Goal: Transaction & Acquisition: Purchase product/service

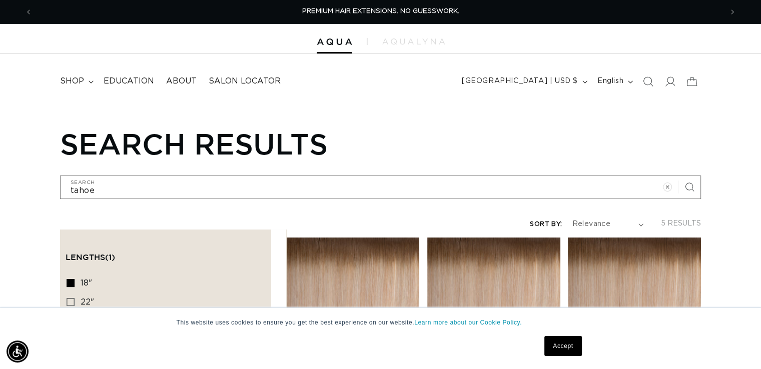
scroll to position [0, 690]
click at [332, 45] on div at bounding box center [380, 39] width 761 height 30
click at [429, 92] on header "FEATURED Last Chance SHOP BY SYSTEM Q Weft Hand Tied Weft Machine Weft Tape In …" at bounding box center [380, 78] width 761 height 49
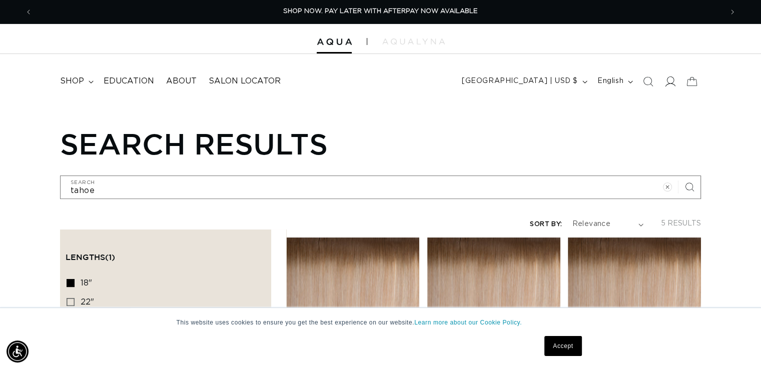
click at [668, 83] on icon at bounding box center [671, 82] width 11 height 10
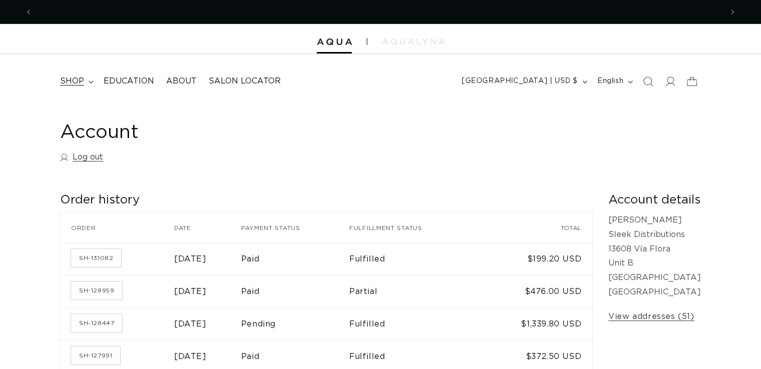
scroll to position [0, 690]
click at [81, 83] on span "shop" at bounding box center [72, 81] width 24 height 11
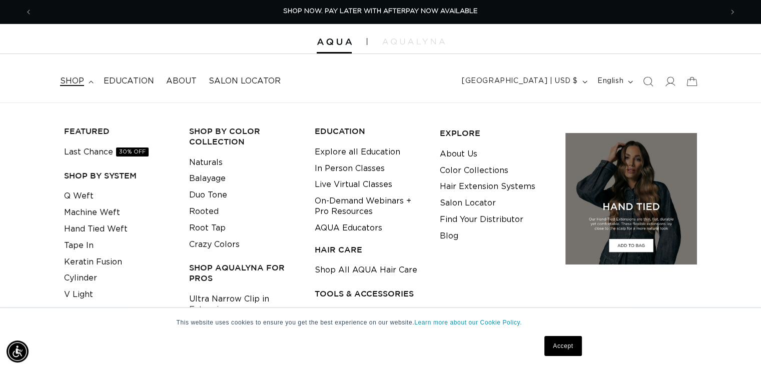
click at [81, 83] on span "shop" at bounding box center [72, 81] width 24 height 11
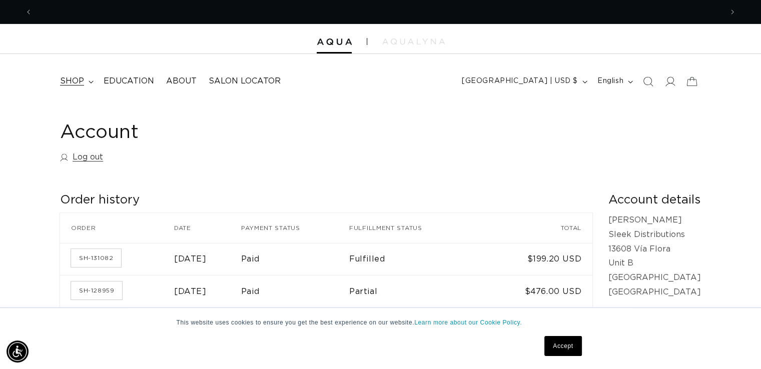
scroll to position [0, 1380]
click at [81, 83] on span "shop" at bounding box center [72, 81] width 24 height 11
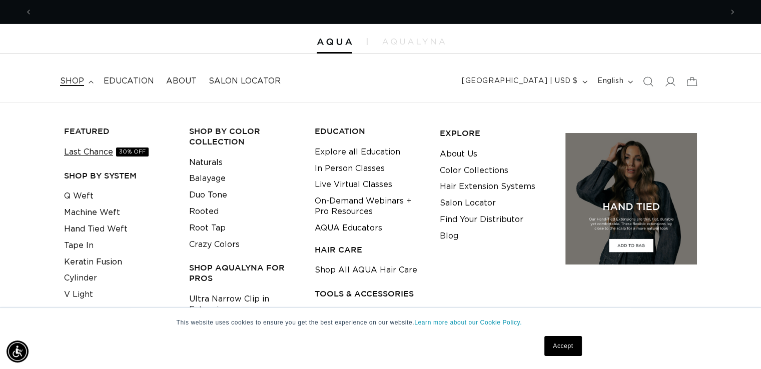
scroll to position [0, 0]
click at [82, 153] on link "Last Chance 30% OFF" at bounding box center [106, 152] width 85 height 17
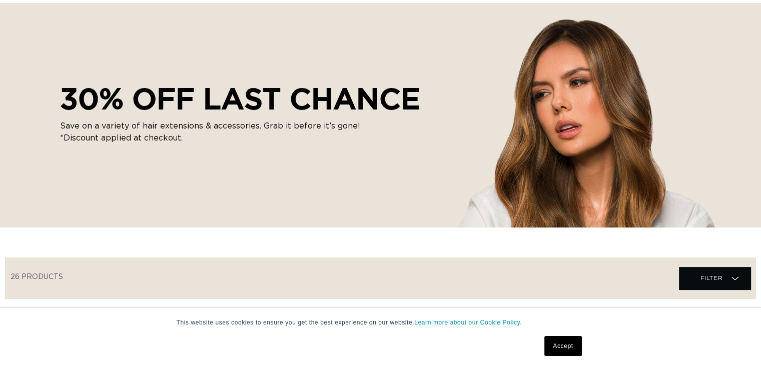
scroll to position [0, 690]
drag, startPoint x: 0, startPoint y: 0, endPoint x: 613, endPoint y: 329, distance: 695.3
click at [613, 329] on div "This website uses cookies to ensure you get the best experience on our website.…" at bounding box center [381, 338] width 501 height 61
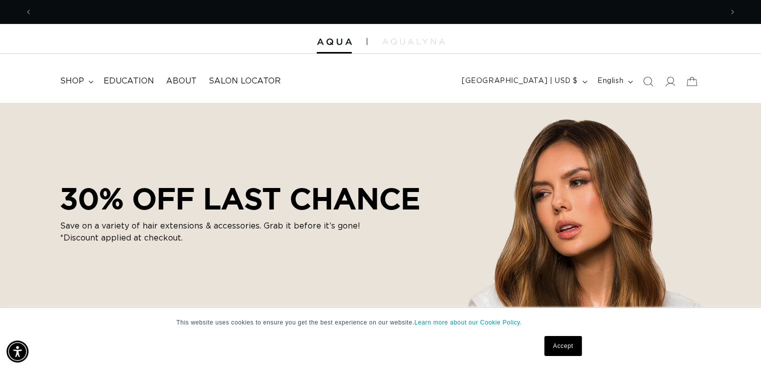
scroll to position [0, 0]
click at [76, 80] on span "shop" at bounding box center [72, 81] width 24 height 11
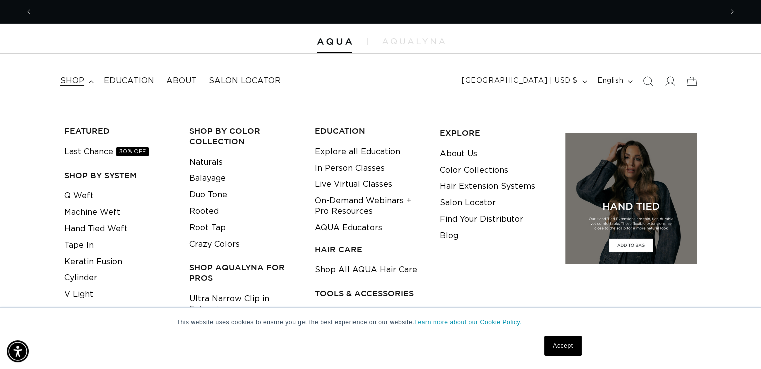
scroll to position [0, 690]
click at [108, 213] on link "Machine Weft" at bounding box center [92, 213] width 56 height 17
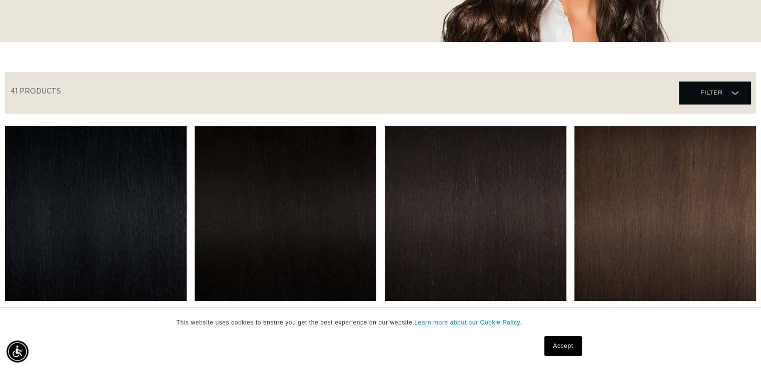
scroll to position [310, 0]
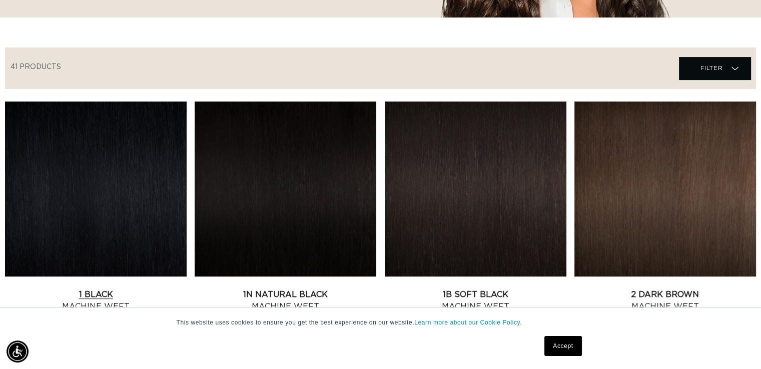
click at [59, 289] on link "1 Black Machine Weft" at bounding box center [96, 301] width 182 height 24
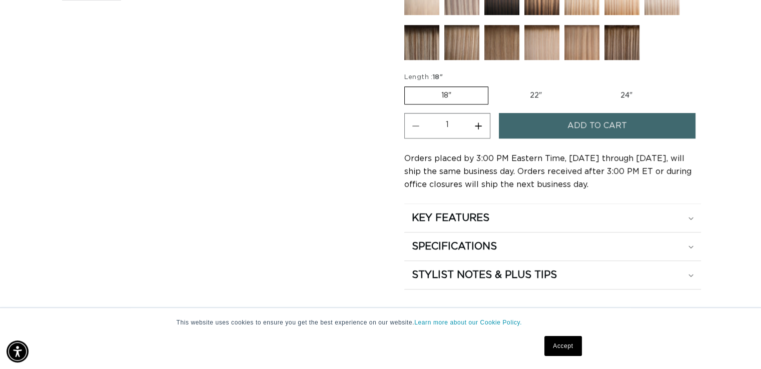
scroll to position [0, 1380]
click at [532, 91] on label "22" Variant sold out or unavailable" at bounding box center [536, 95] width 85 height 17
click at [494, 85] on input "22" Variant sold out or unavailable" at bounding box center [494, 85] width 1 height 1
radio input "true"
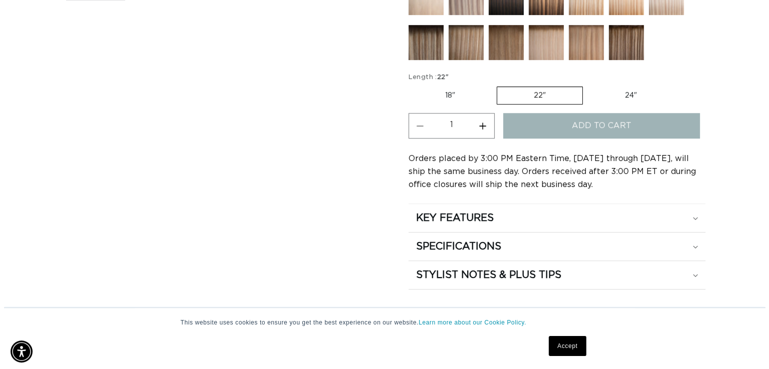
scroll to position [0, 0]
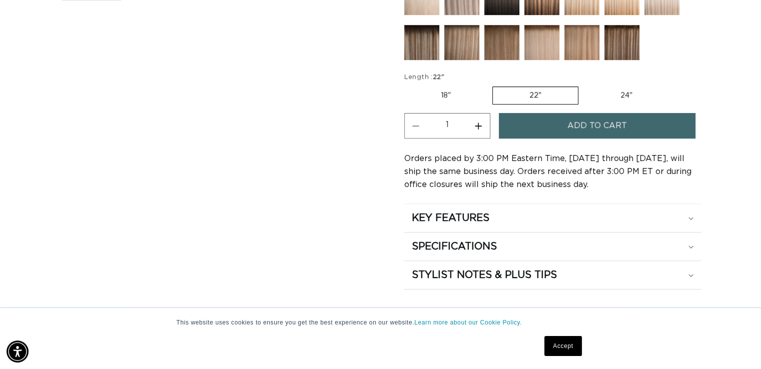
click at [584, 126] on span "Add to cart" at bounding box center [598, 126] width 60 height 26
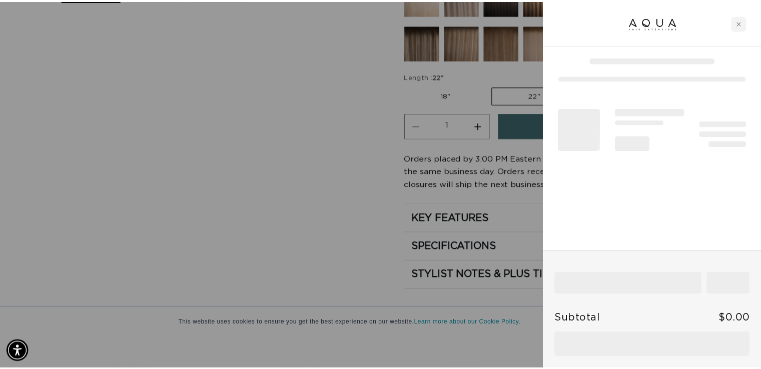
scroll to position [0, 698]
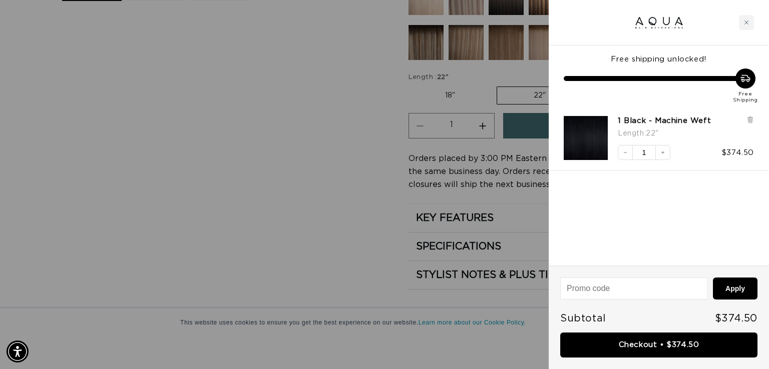
click at [296, 213] on div at bounding box center [384, 184] width 769 height 369
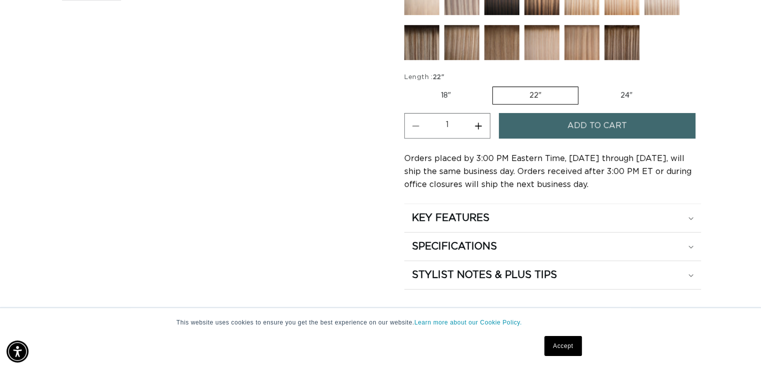
scroll to position [0, 1380]
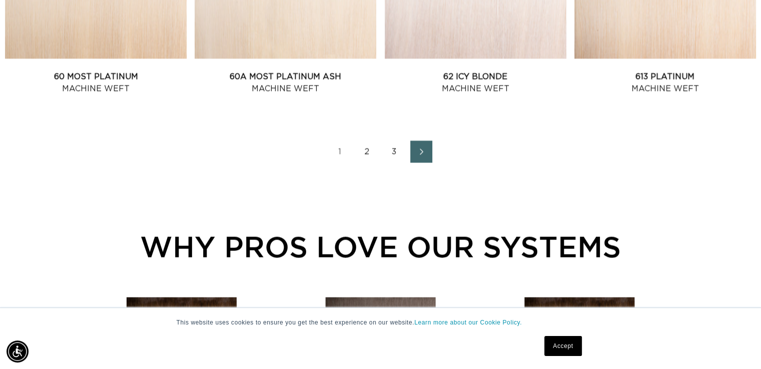
scroll to position [0, 1380]
click at [365, 151] on link "2" at bounding box center [367, 152] width 22 height 22
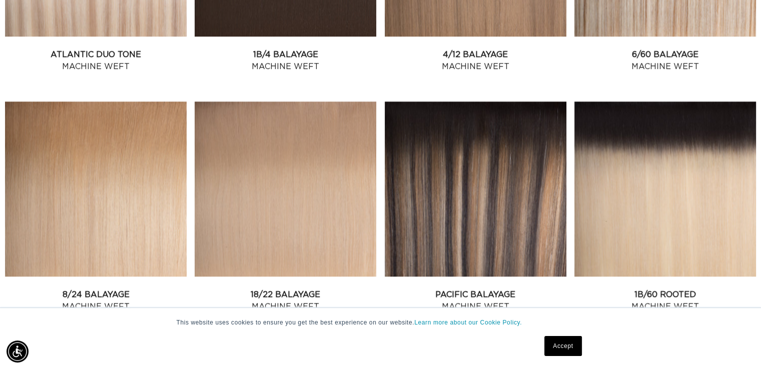
scroll to position [796, 0]
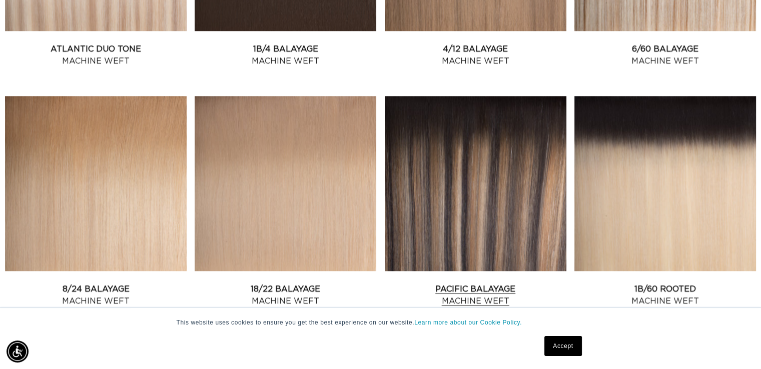
click at [481, 283] on link "Pacific Balayage Machine Weft" at bounding box center [476, 295] width 182 height 24
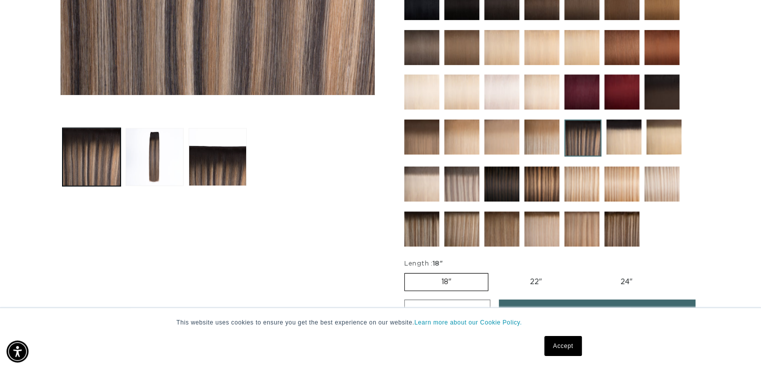
scroll to position [0, 690]
click at [534, 278] on label "22" Variant sold out or unavailable" at bounding box center [536, 282] width 85 height 17
click at [494, 272] on input "22" Variant sold out or unavailable" at bounding box center [494, 271] width 1 height 1
radio input "true"
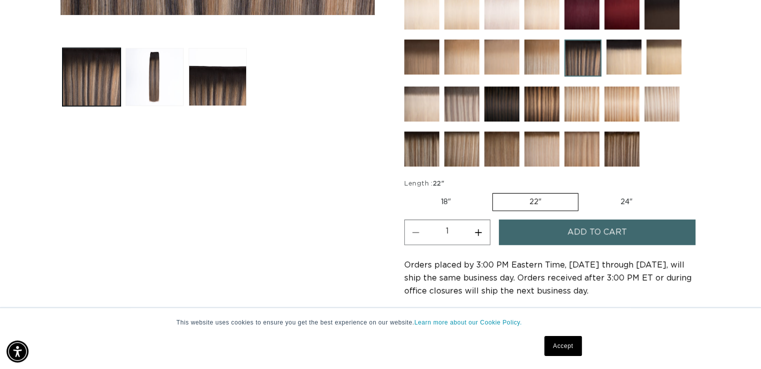
click at [587, 231] on span "Add to cart" at bounding box center [598, 233] width 60 height 26
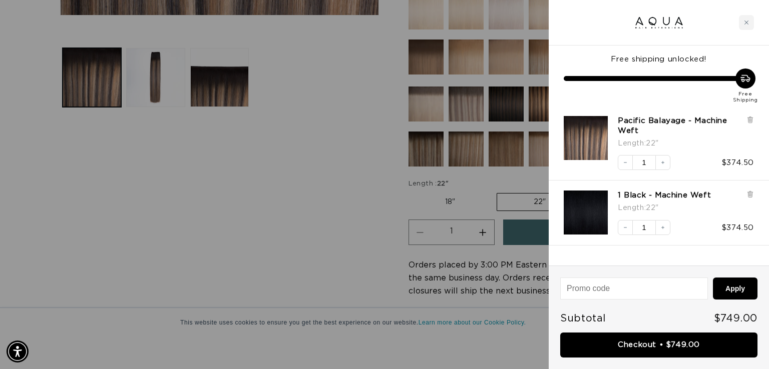
scroll to position [0, 698]
click at [698, 251] on div "Free shipping unlocked! Free Shipping Pacific Balayage - Machine Weft Length : …" at bounding box center [659, 156] width 220 height 220
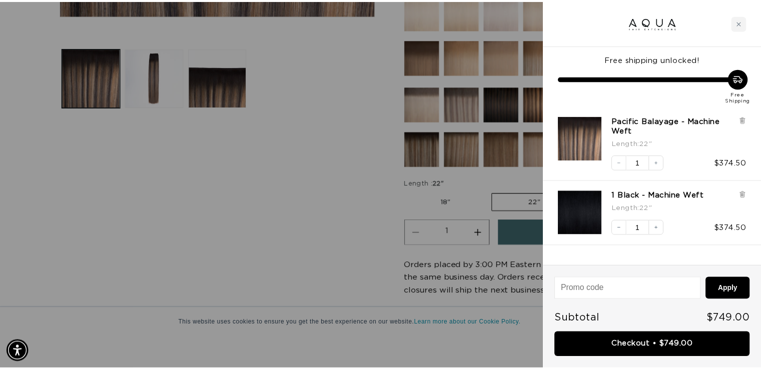
scroll to position [0, 0]
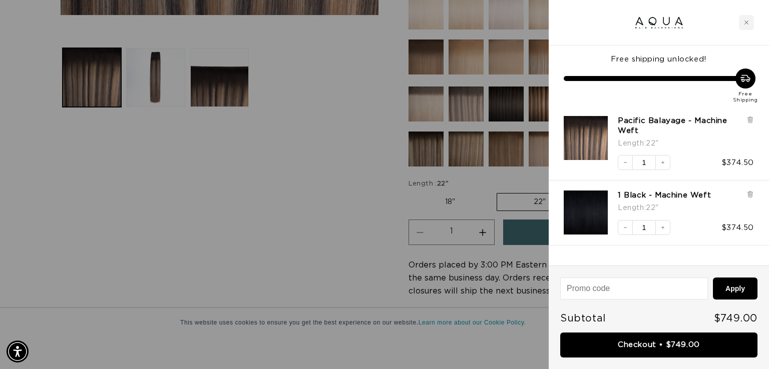
click at [308, 207] on div at bounding box center [384, 184] width 769 height 369
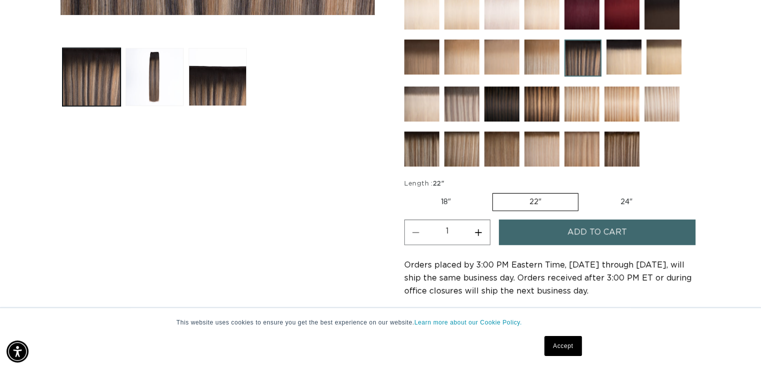
scroll to position [0, 690]
click at [308, 207] on div "Skip to product information Open media 1 in modal Open media 2 in modal Open me…" at bounding box center [217, 63] width 315 height 666
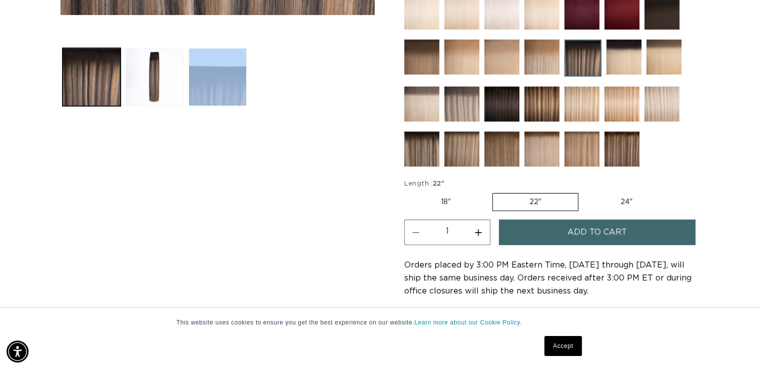
click at [308, 207] on div "Skip to product information Open media 1 in modal Open media 2 in modal Open me…" at bounding box center [217, 63] width 315 height 666
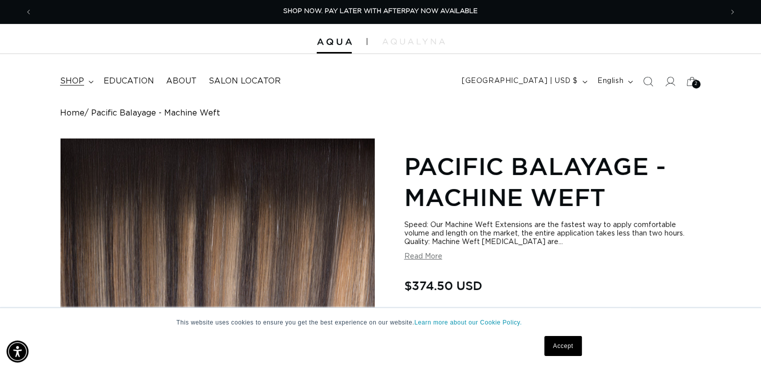
click at [72, 84] on span "shop" at bounding box center [72, 81] width 24 height 11
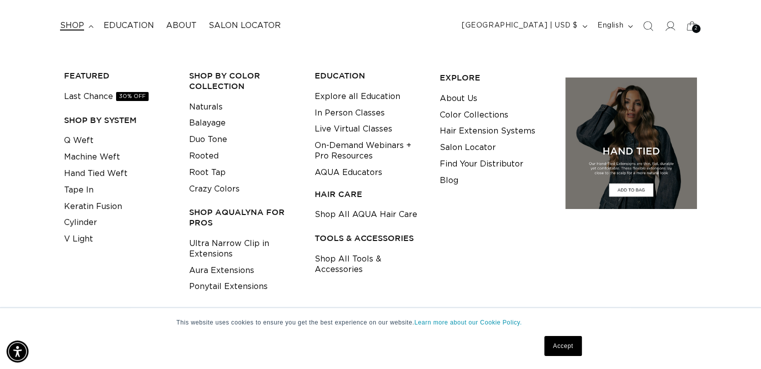
scroll to position [0, 0]
click at [354, 259] on link "Shop All Tools & Accessories" at bounding box center [370, 264] width 110 height 27
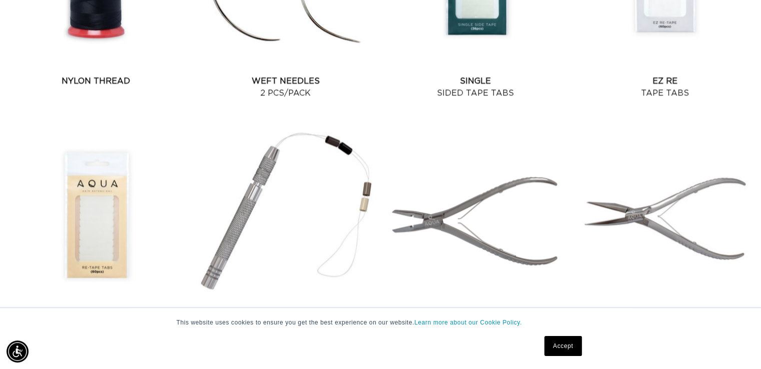
scroll to position [0, 1380]
click at [98, 315] on link "Re Tape Tabs" at bounding box center [96, 327] width 182 height 24
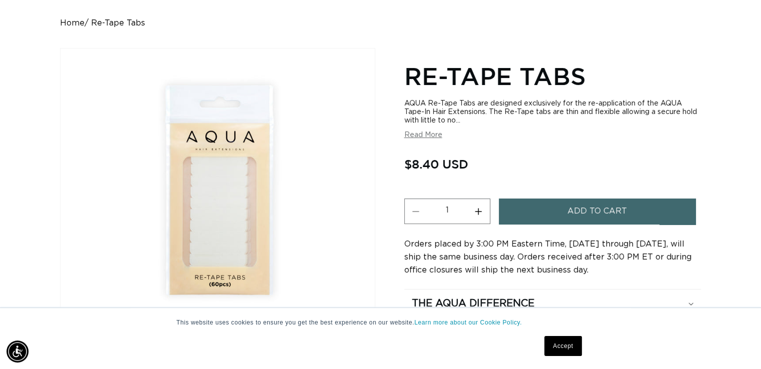
scroll to position [0, 690]
click at [476, 211] on button "Increase quantity for Re-Tape Tabs" at bounding box center [478, 212] width 23 height 26
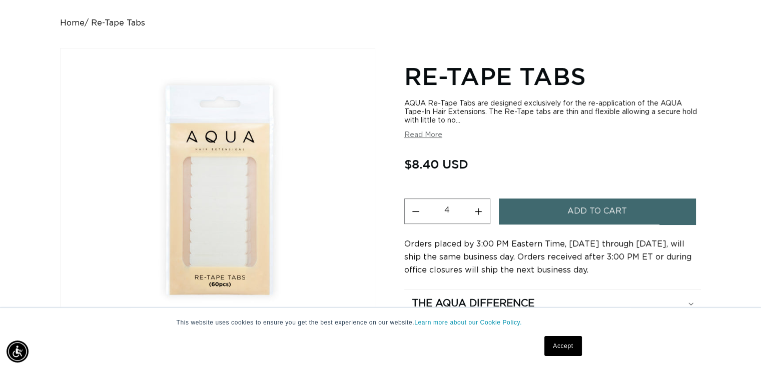
type input "5"
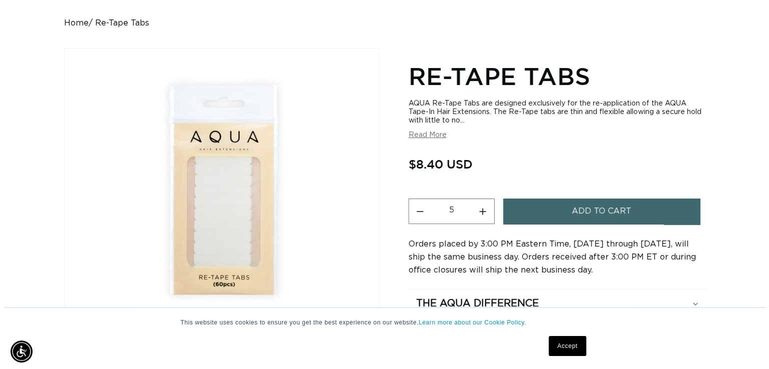
scroll to position [0, 0]
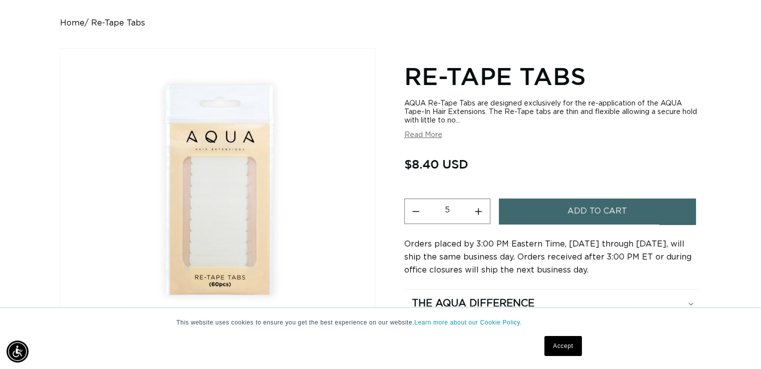
click at [576, 208] on span "Add to cart" at bounding box center [598, 212] width 60 height 26
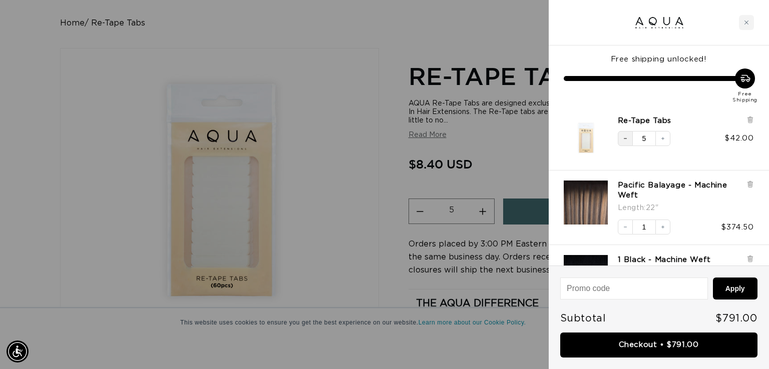
click at [627, 139] on icon "Decrease quantity" at bounding box center [625, 139] width 6 height 6
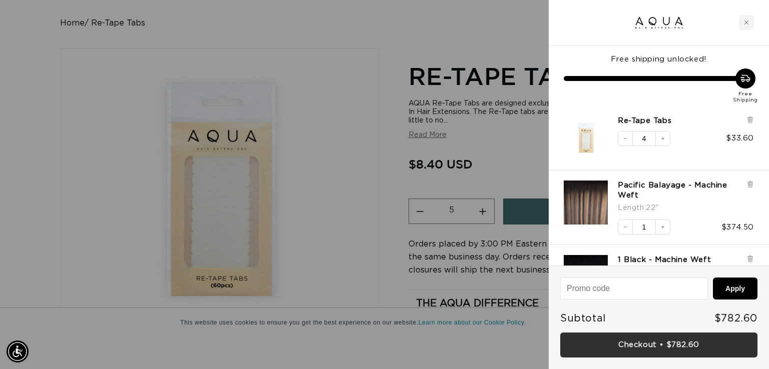
scroll to position [0, 1395]
click at [641, 343] on link "Checkout • $782.60" at bounding box center [658, 346] width 197 height 26
